Goal: Check status: Check status

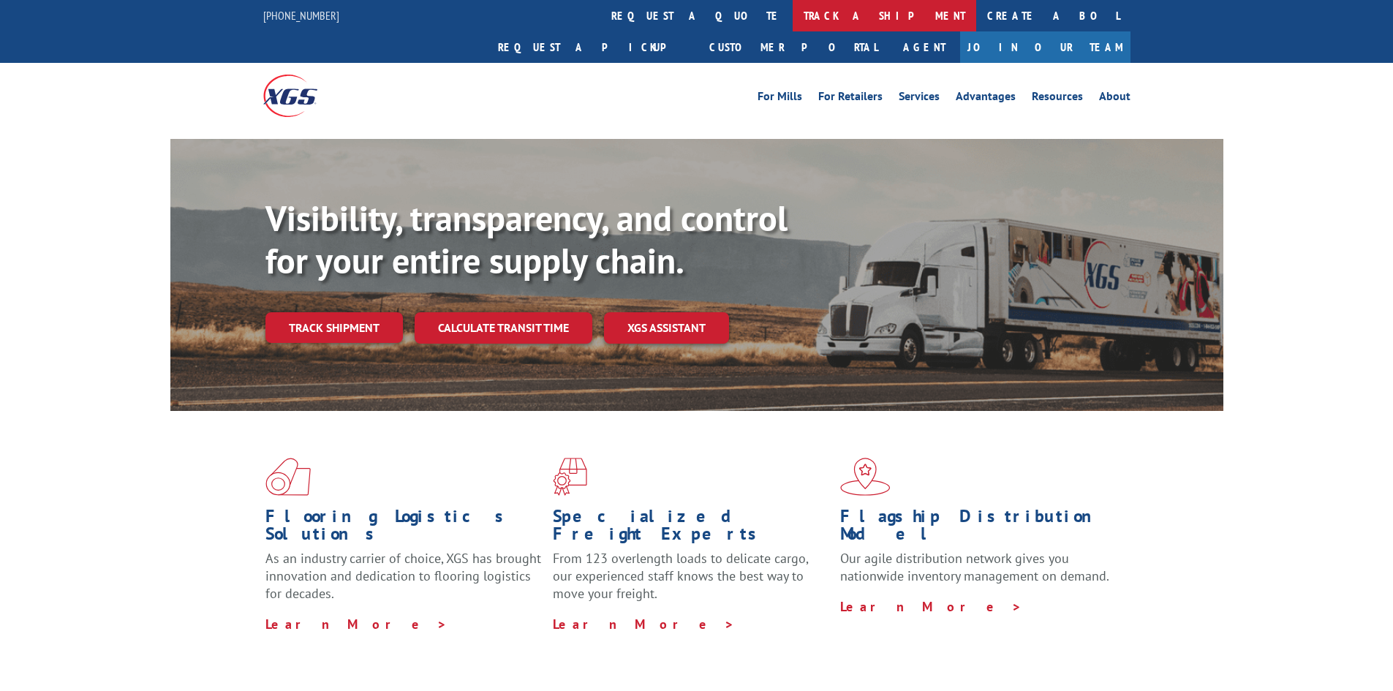
click at [793, 20] on link "track a shipment" at bounding box center [885, 15] width 184 height 31
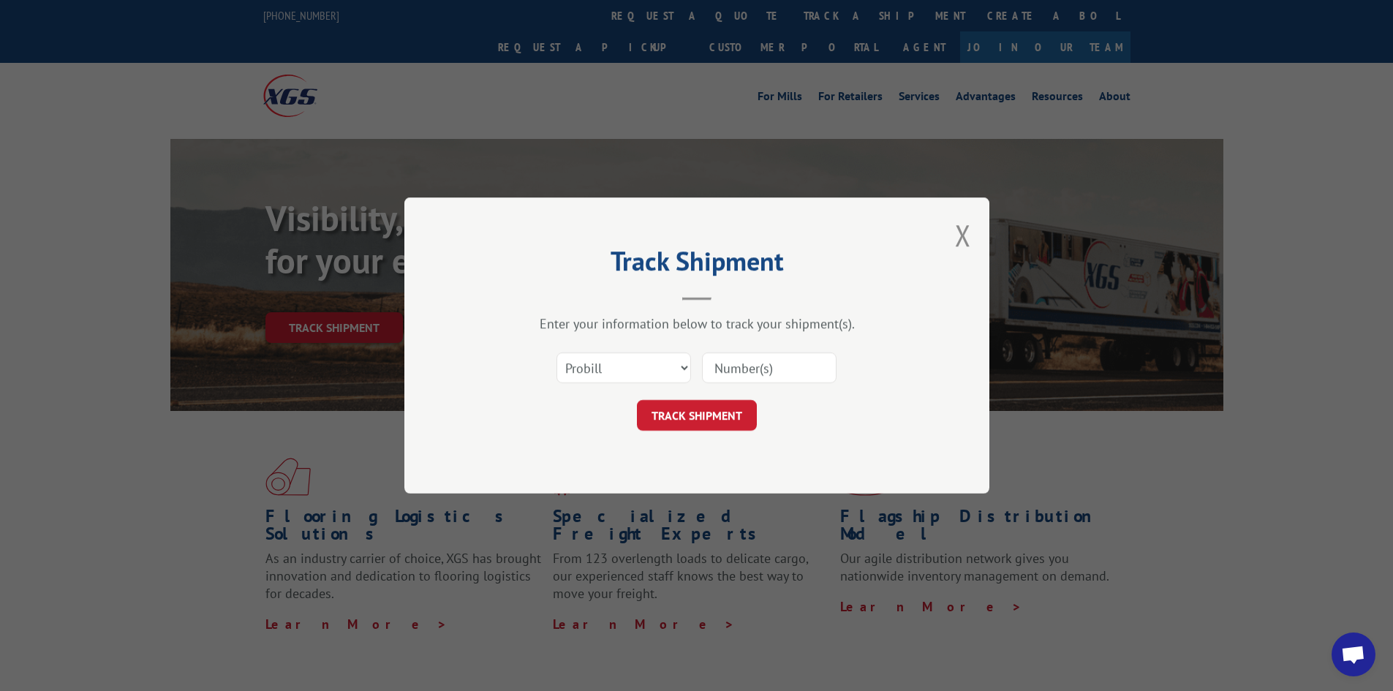
click at [780, 358] on input at bounding box center [769, 367] width 135 height 31
paste input "17496895"
type input "17496895"
click at [712, 398] on form "Select category... Probill BOL PO 17496895 TRACK SHIPMENT" at bounding box center [696, 387] width 439 height 87
click at [710, 412] on button "TRACK SHIPMENT" at bounding box center [697, 415] width 120 height 31
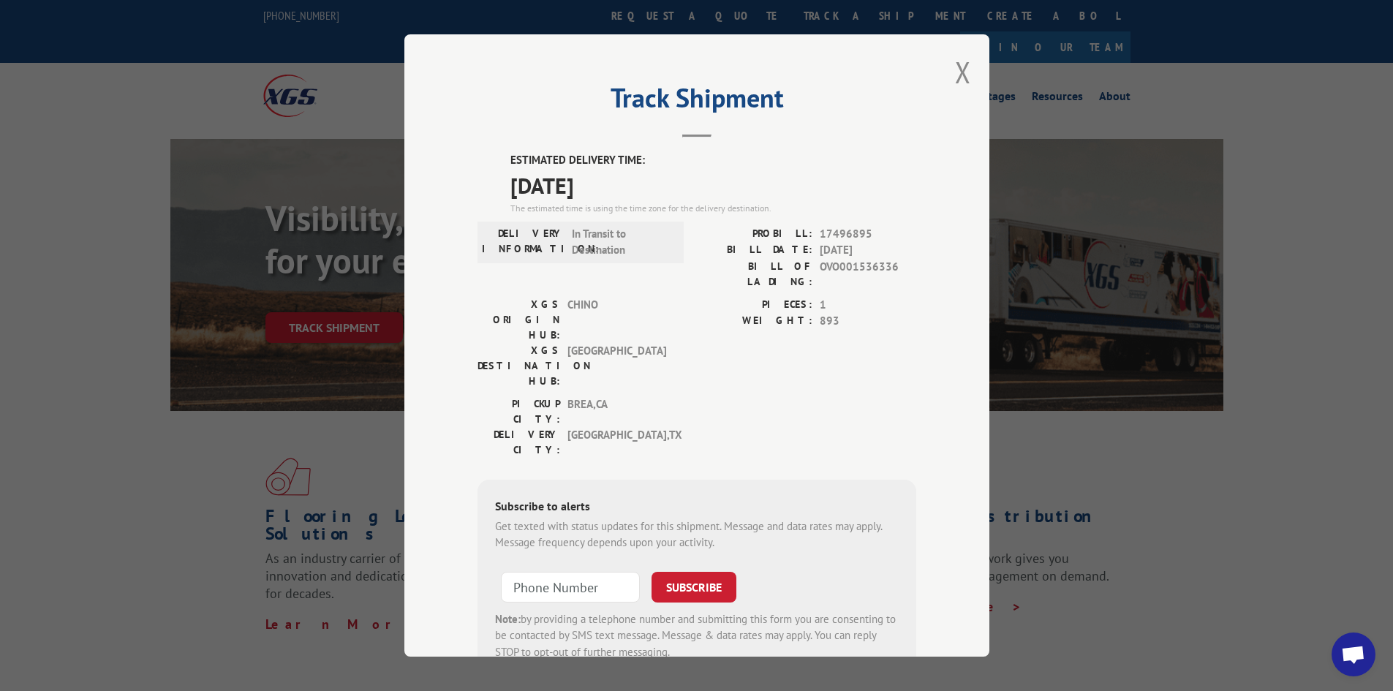
click at [953, 94] on div "Track Shipment ESTIMATED DELIVERY TIME: [DATE] The estimated time is using the …" at bounding box center [696, 345] width 585 height 622
click at [957, 77] on button "Close modal" at bounding box center [963, 72] width 16 height 39
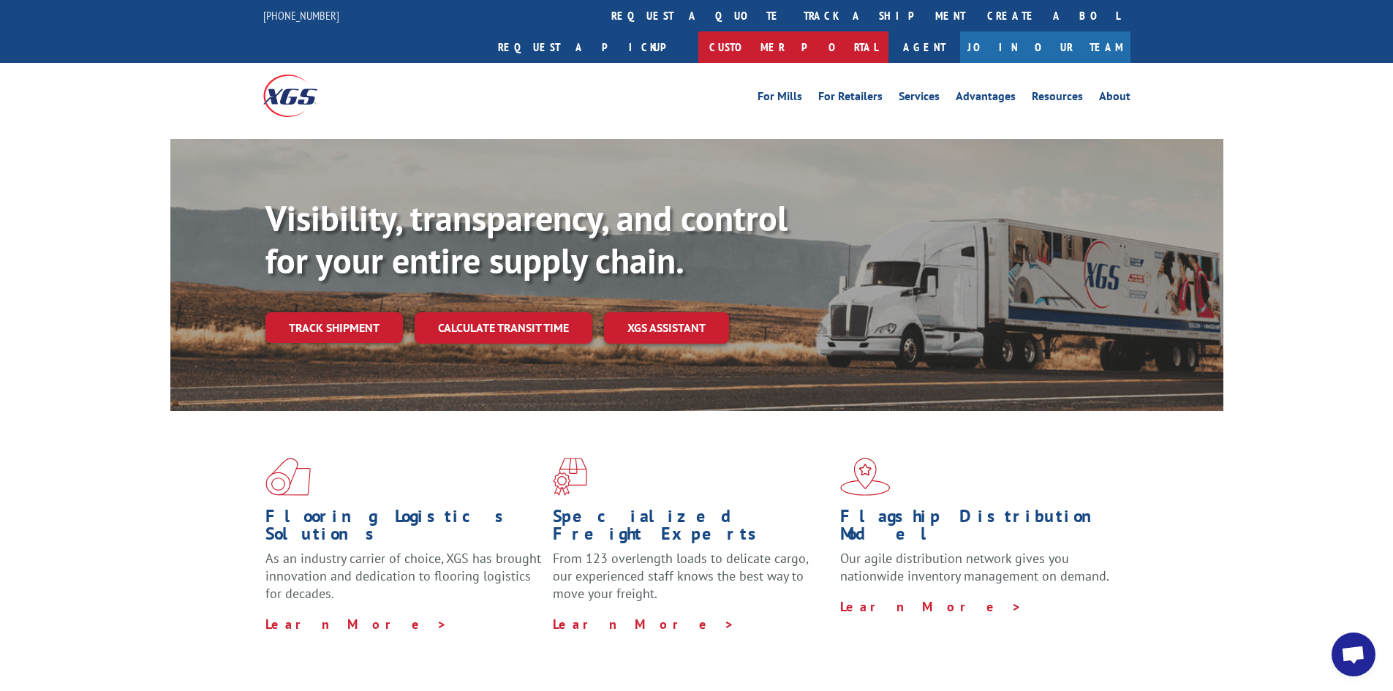
click at [888, 31] on link "Customer Portal" at bounding box center [793, 46] width 190 height 31
